Goal: Find specific page/section: Find specific page/section

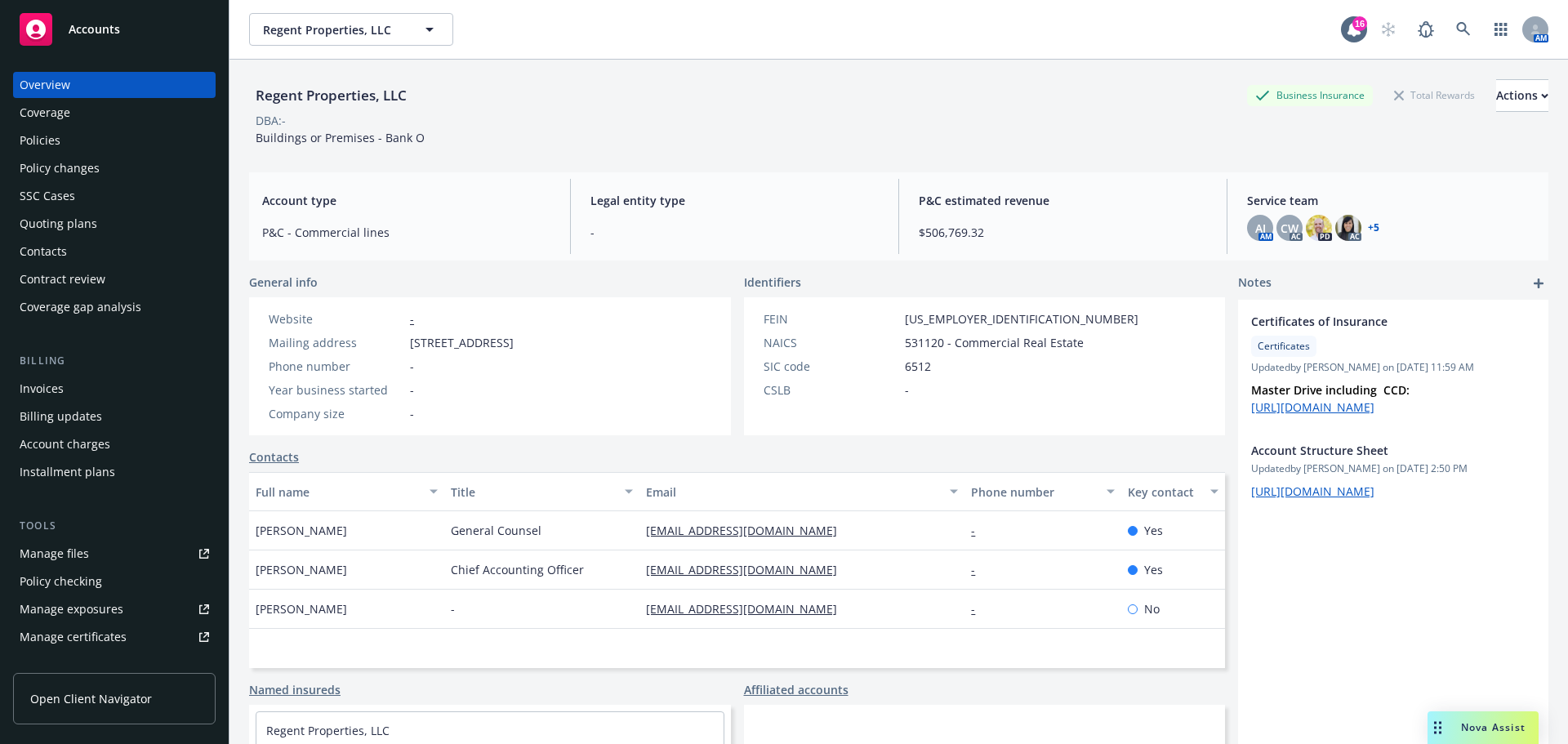
click at [55, 392] on div "Invoices" at bounding box center [42, 388] width 44 height 26
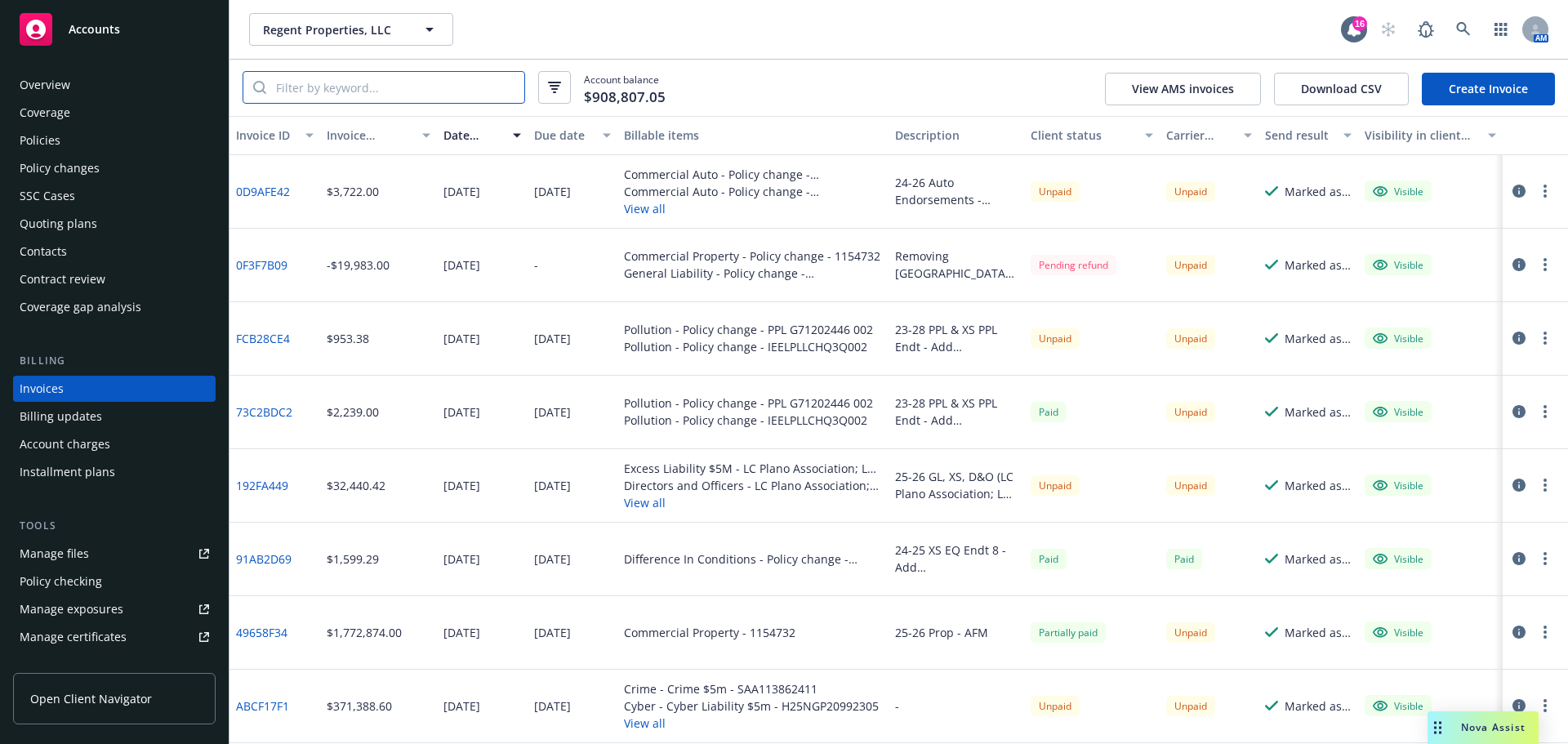
click at [388, 96] on input "search" at bounding box center [395, 87] width 258 height 31
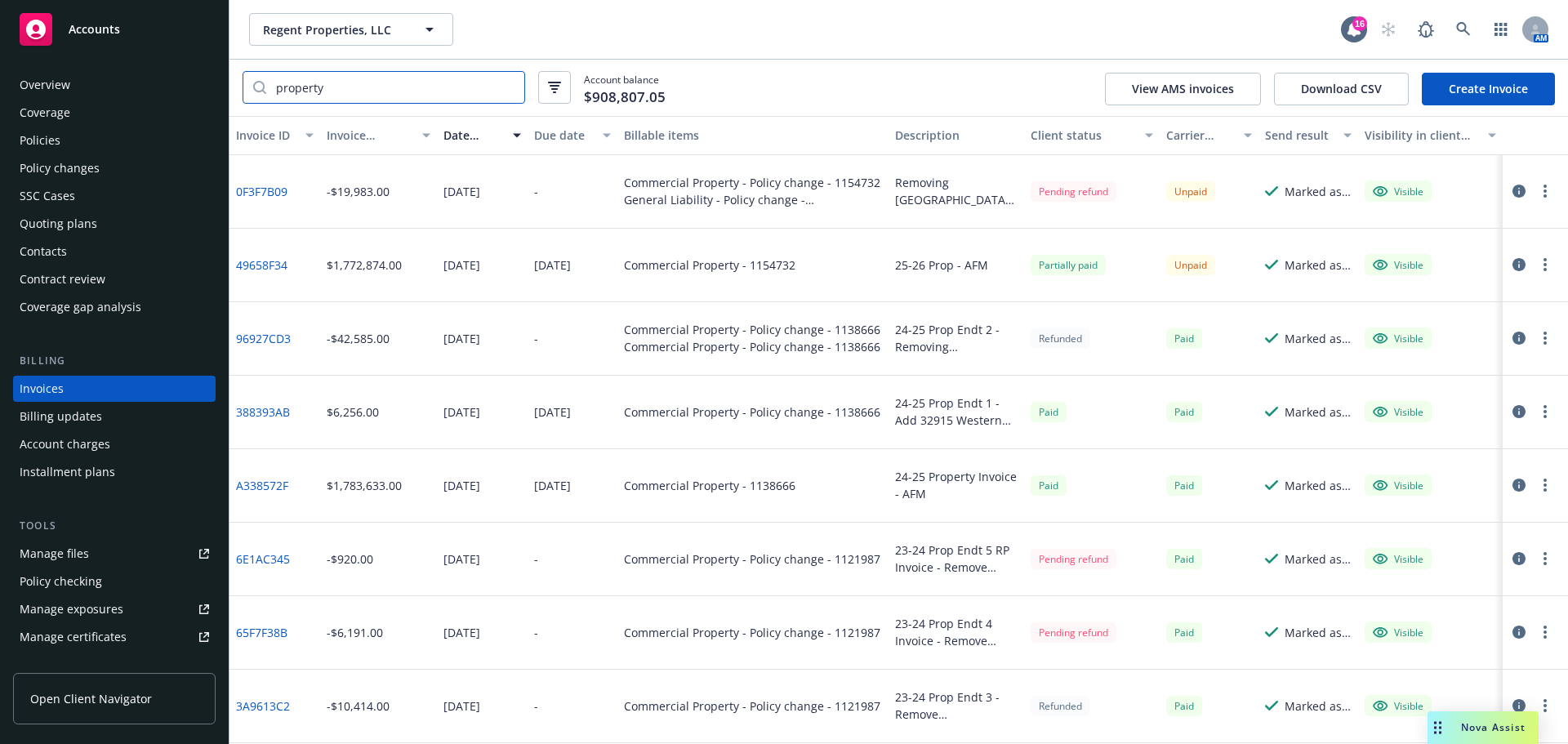
type input "property"
click at [254, 262] on link "49658F34" at bounding box center [261, 265] width 51 height 17
